Goal: Task Accomplishment & Management: Use online tool/utility

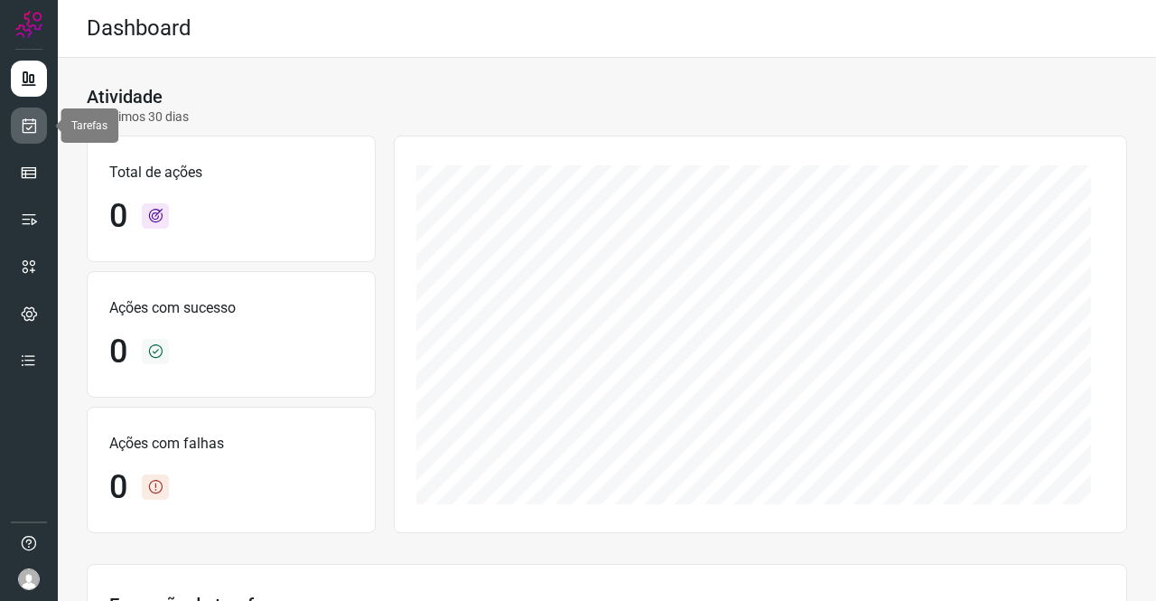
click at [36, 125] on icon at bounding box center [29, 126] width 19 height 18
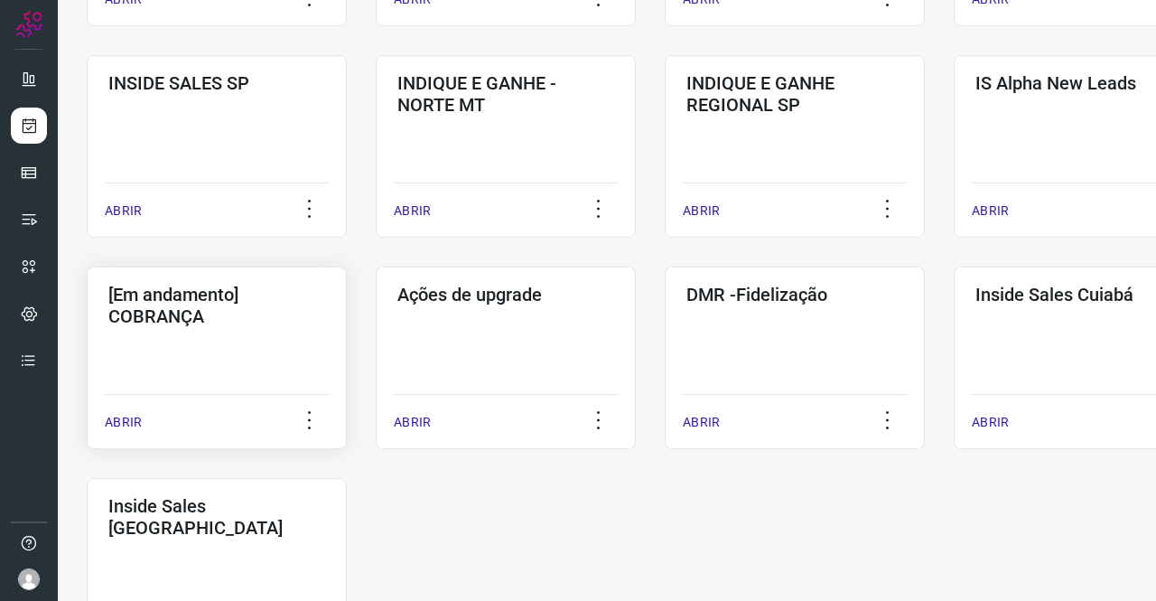
click at [172, 346] on div "[Em andamento] COBRANÇA ABRIR" at bounding box center [217, 358] width 260 height 182
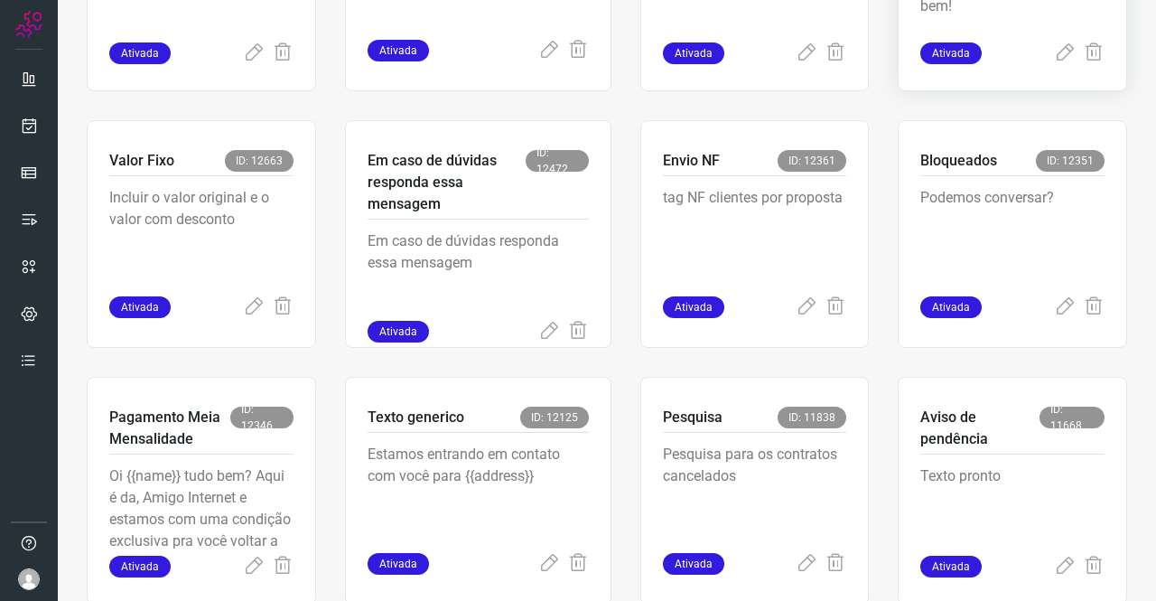
scroll to position [795, 0]
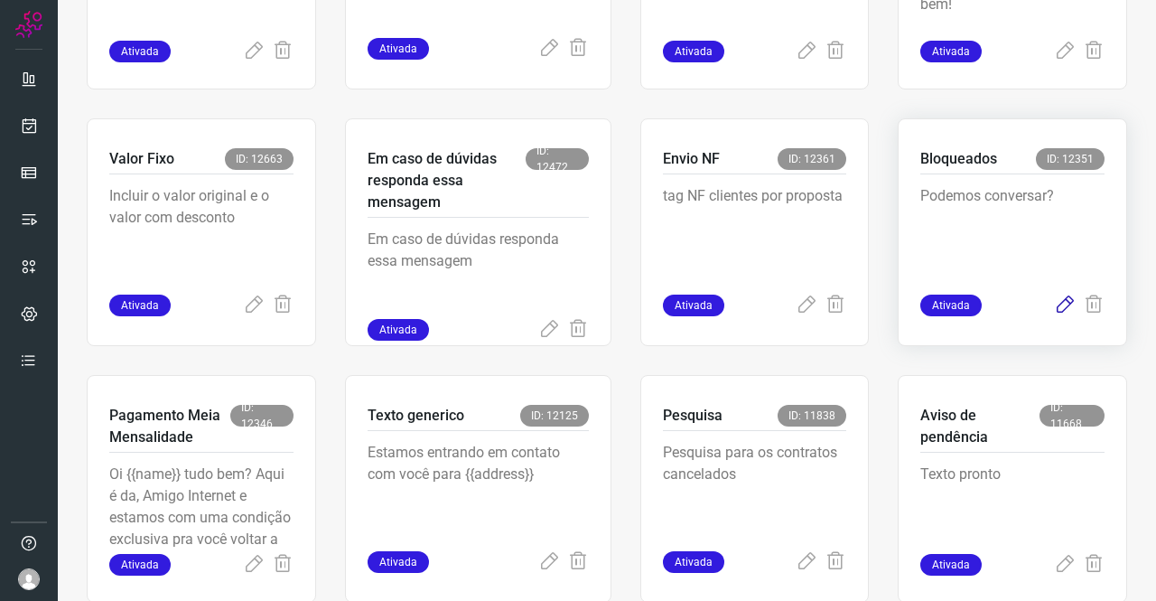
click at [1054, 308] on icon at bounding box center [1065, 306] width 22 height 22
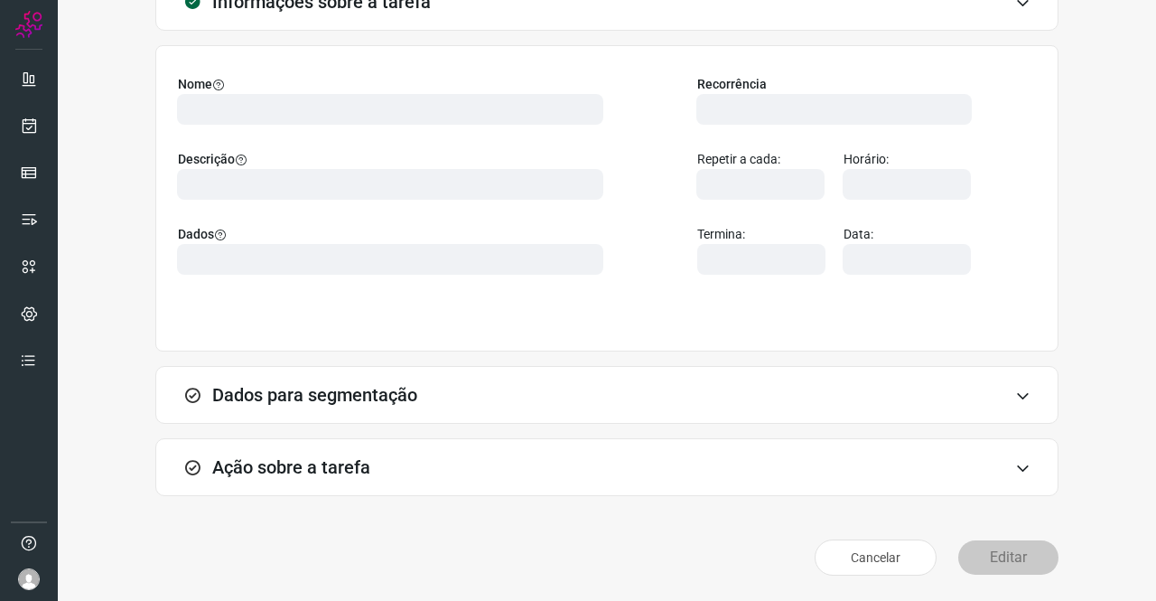
scroll to position [104, 0]
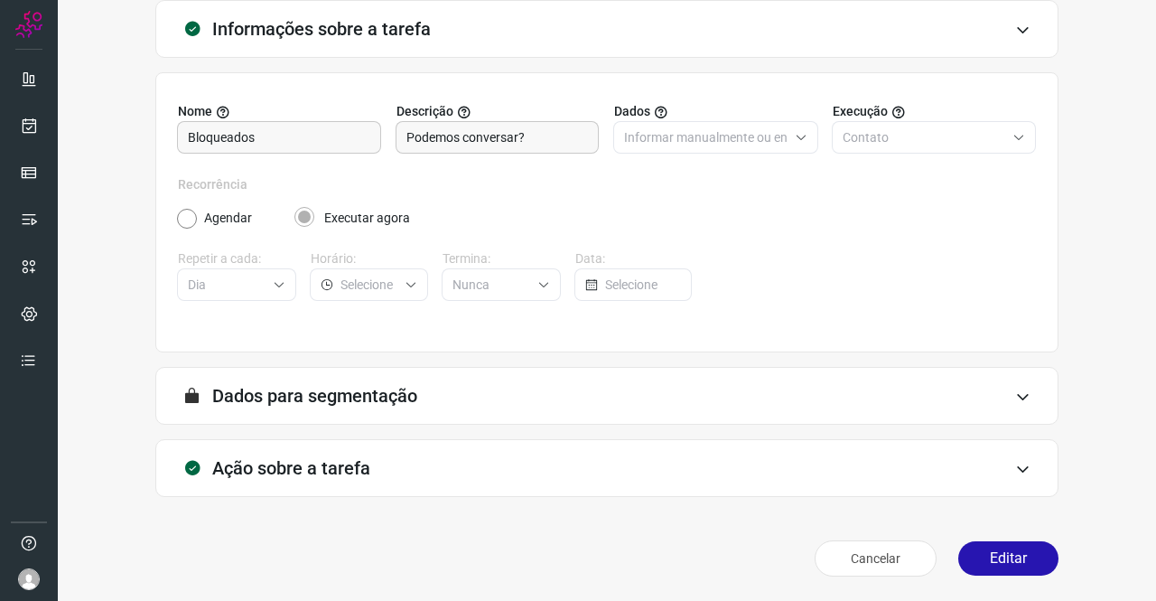
click at [307, 471] on h3 "Ação sobre a tarefa" at bounding box center [291, 468] width 158 height 22
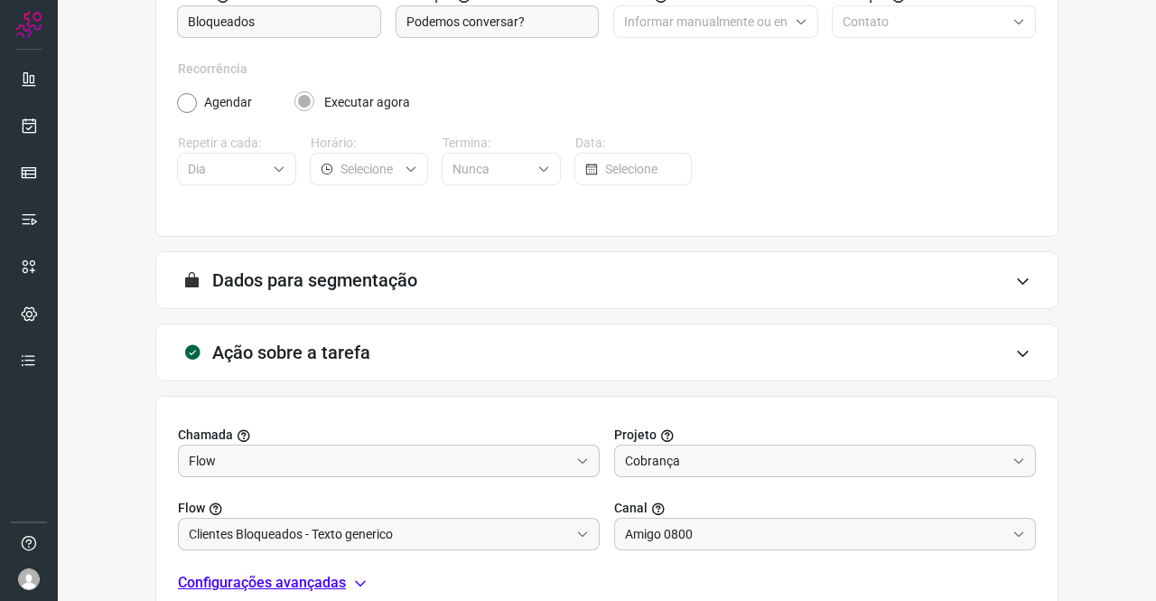
scroll to position [285, 0]
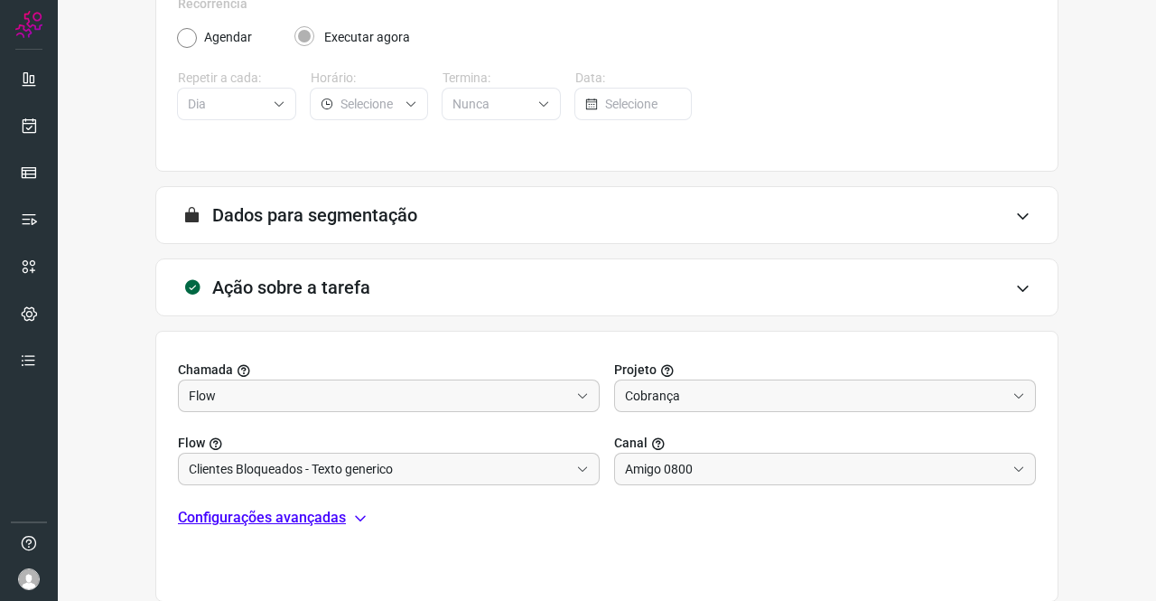
click at [325, 521] on p "Configurações avançadas" at bounding box center [262, 518] width 168 height 22
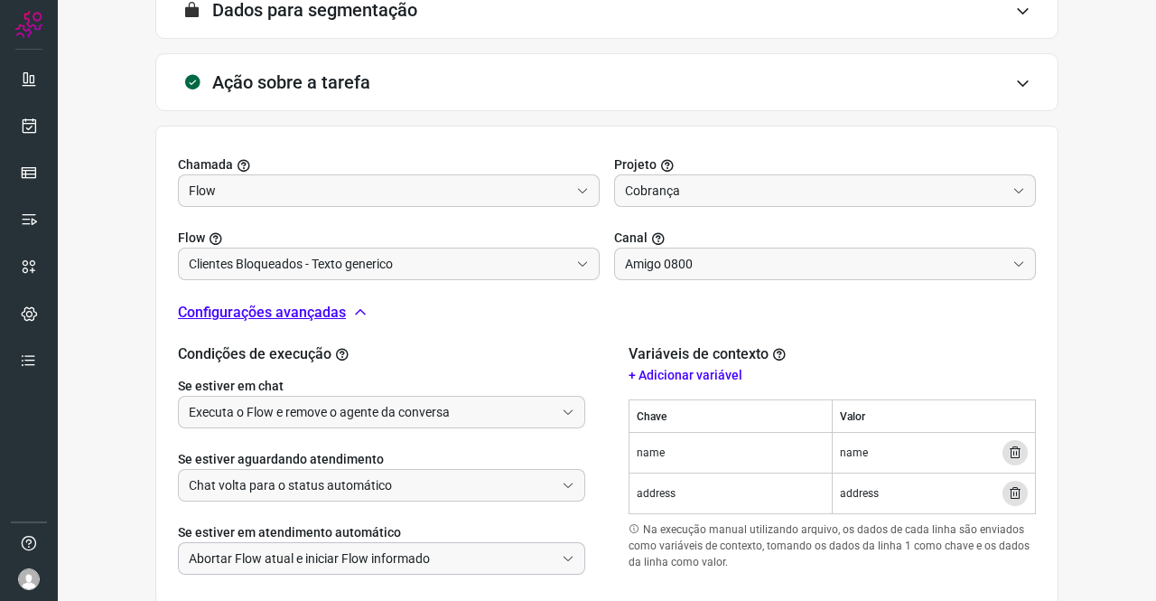
scroll to position [556, 0]
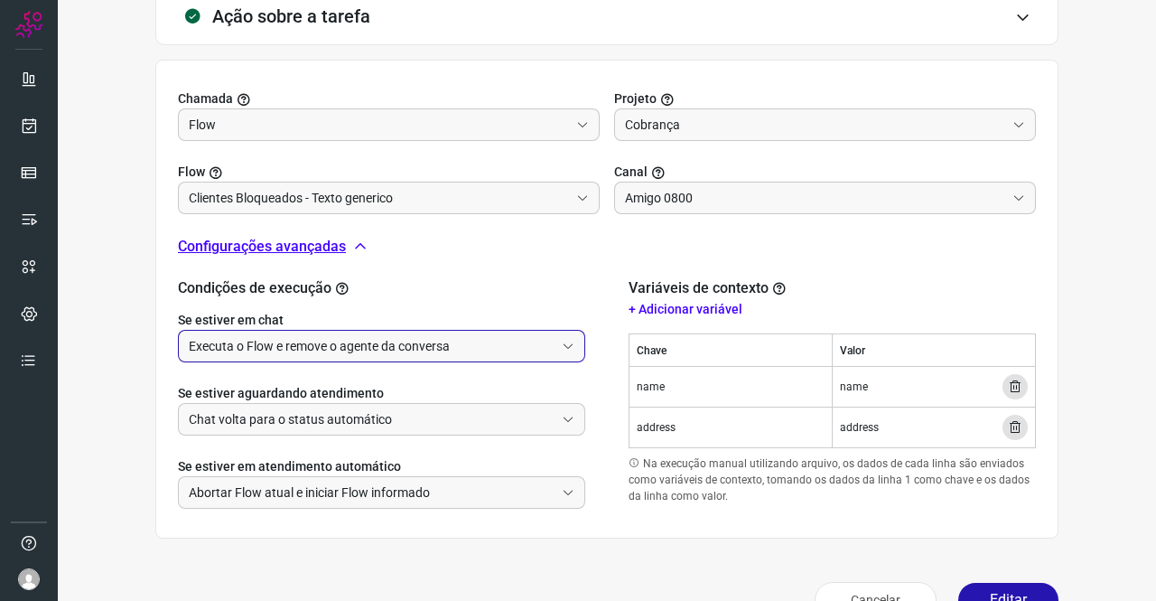
click at [343, 344] on input "Executa o Flow e remove o agente da conversa" at bounding box center [372, 346] width 366 height 31
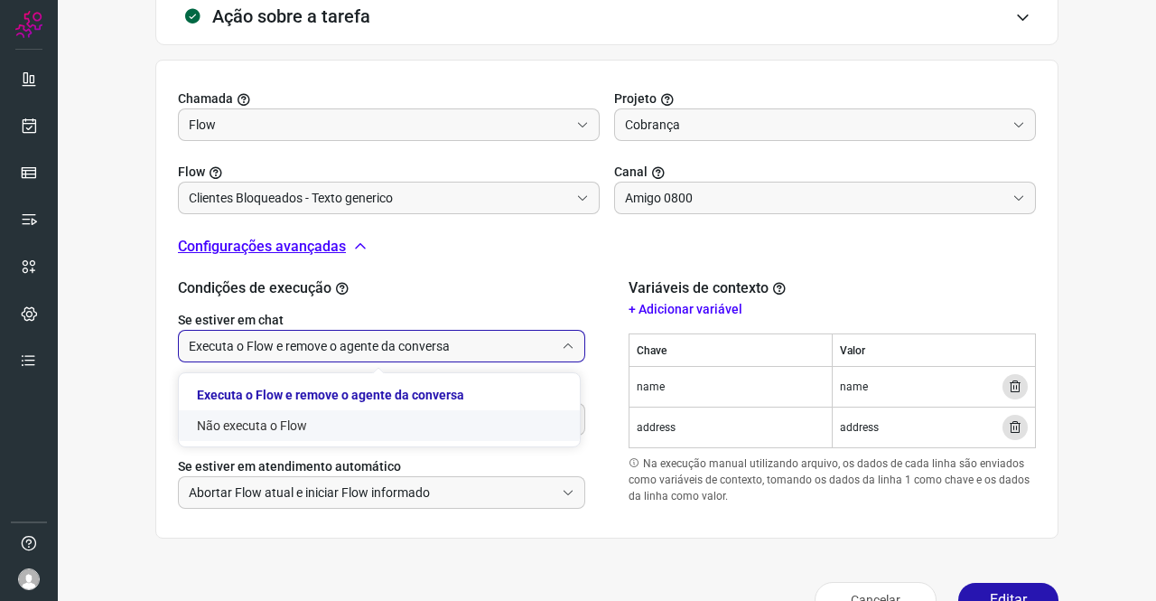
click at [297, 416] on li "Não executa o Flow" at bounding box center [379, 425] width 401 height 31
type input "Não executa o Flow"
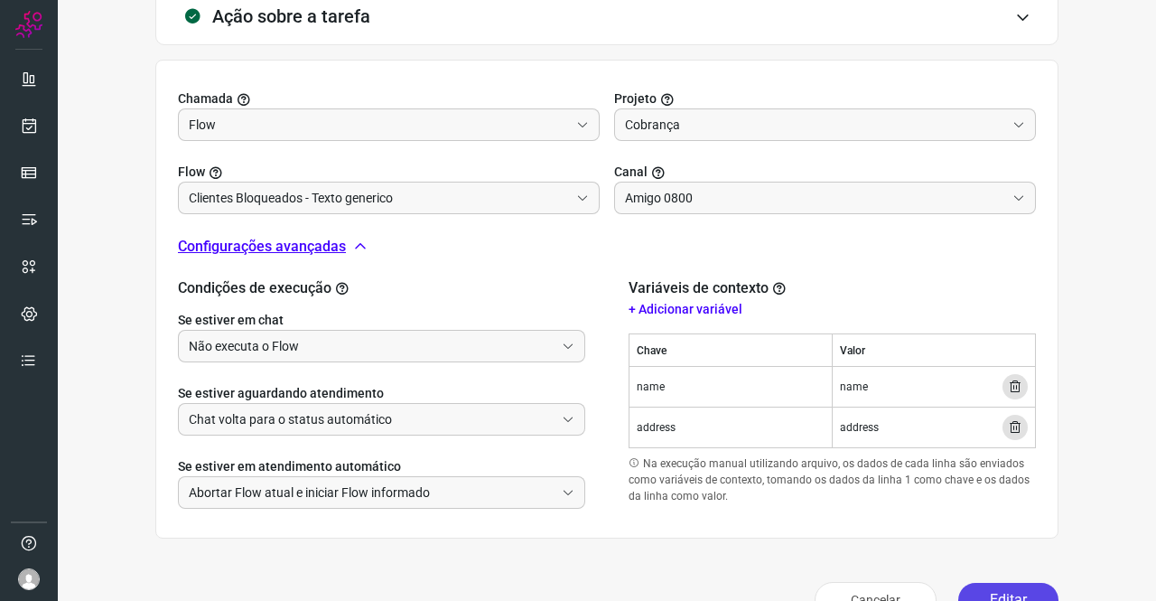
click at [983, 588] on button "Editar" at bounding box center [1009, 600] width 100 height 34
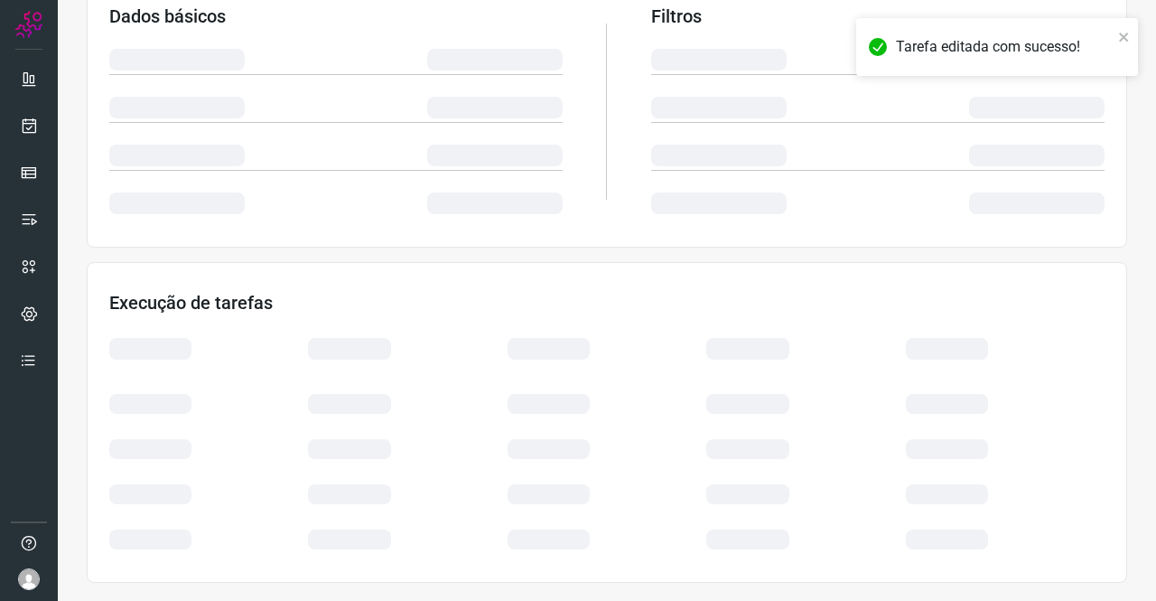
scroll to position [329, 0]
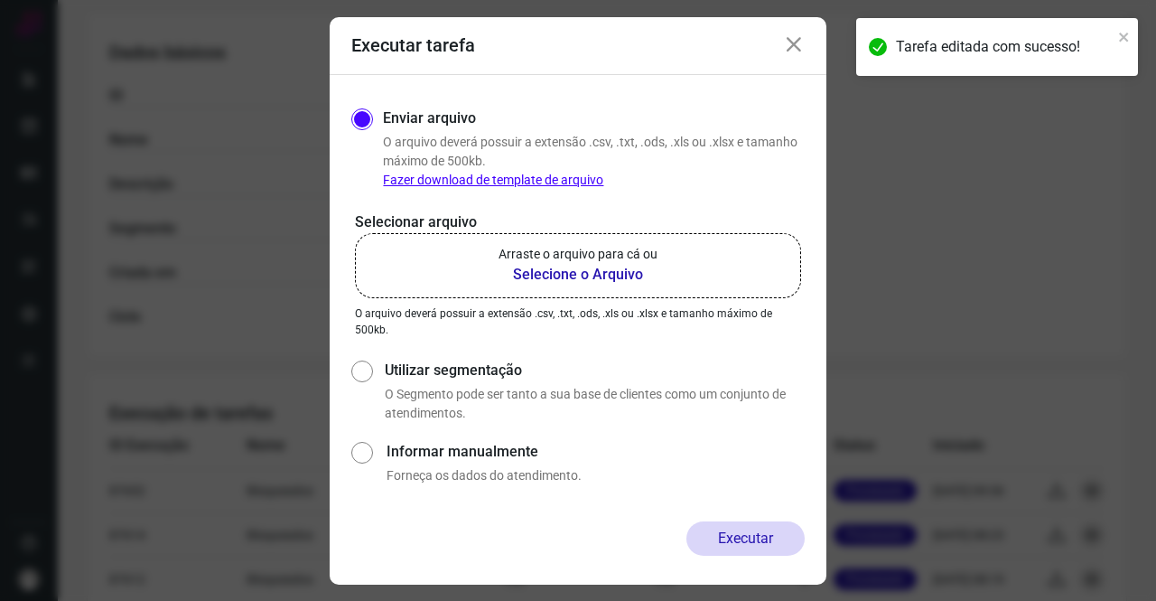
click at [585, 270] on b "Selecione o Arquivo" at bounding box center [578, 275] width 159 height 22
click at [0, 0] on input "Arraste o arquivo para cá ou Selecione o Arquivo" at bounding box center [0, 0] width 0 height 0
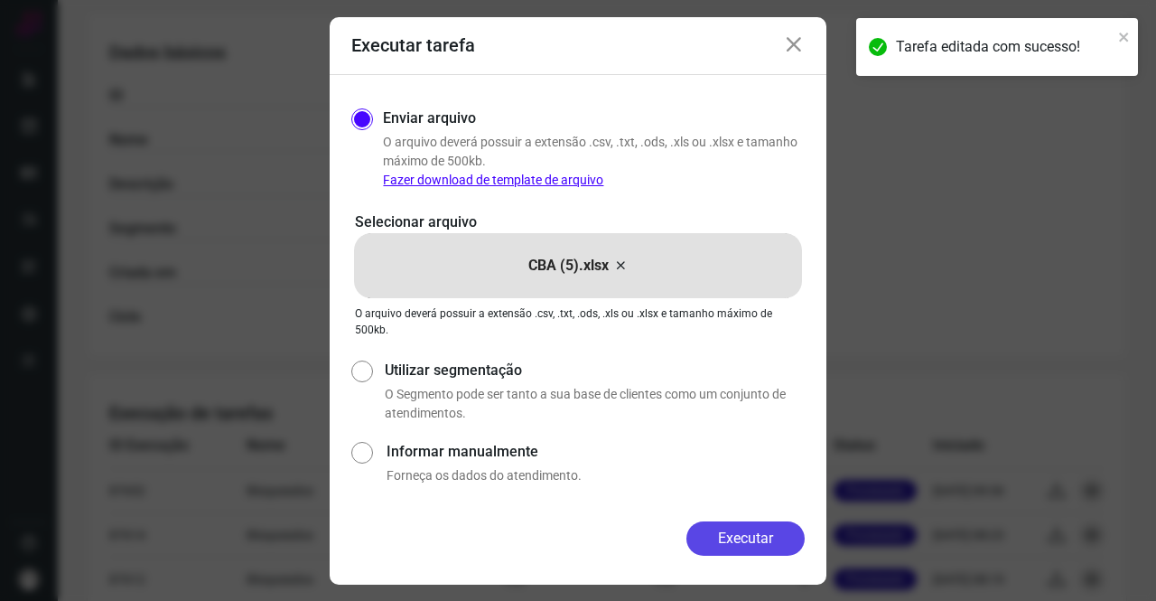
click at [772, 539] on button "Executar" at bounding box center [746, 538] width 118 height 34
